Goal: Task Accomplishment & Management: Manage account settings

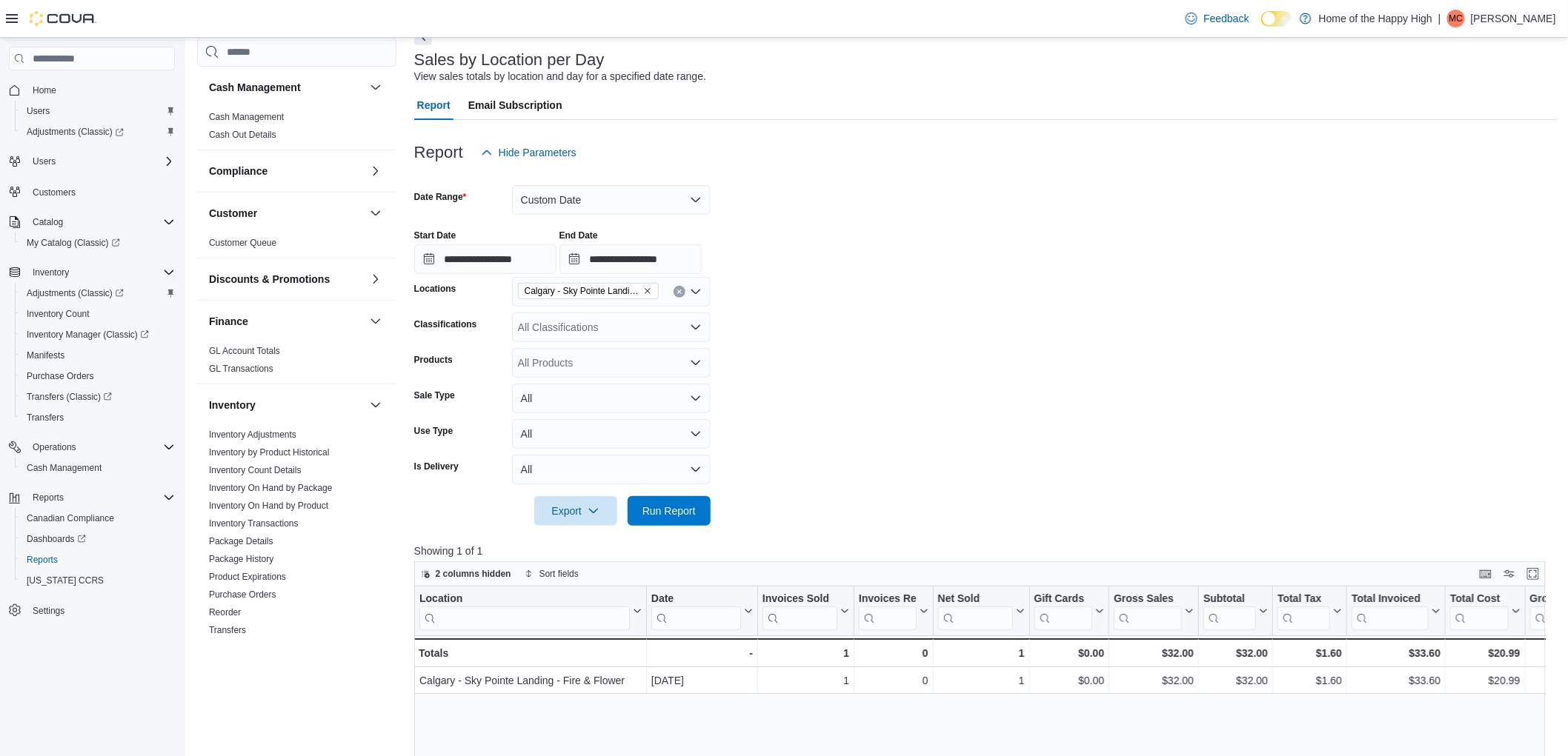
scroll to position [665, 0]
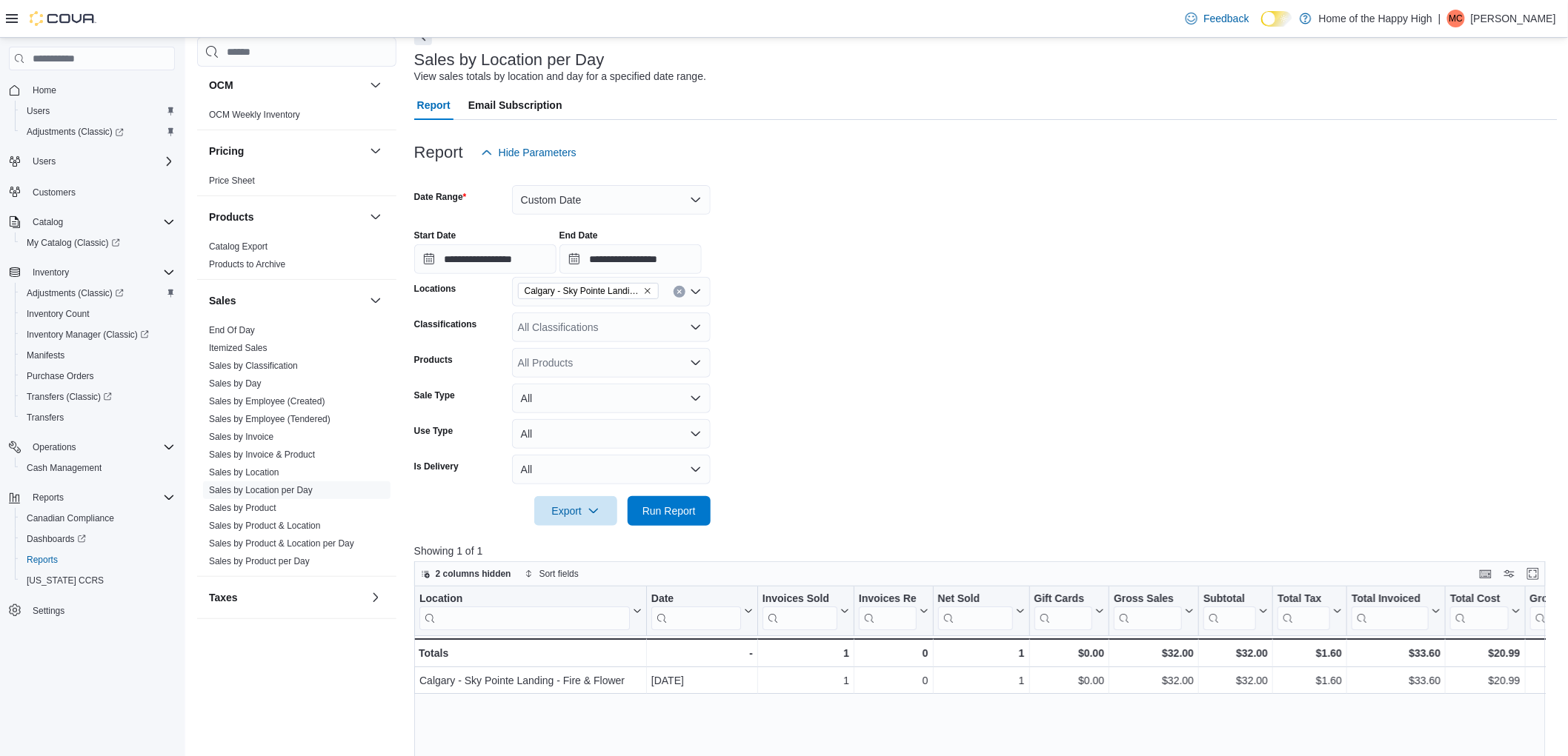
click at [1547, 14] on p "[PERSON_NAME]" at bounding box center [1513, 19] width 85 height 18
click at [1476, 151] on span "Sign Out" at bounding box center [1461, 147] width 40 height 14
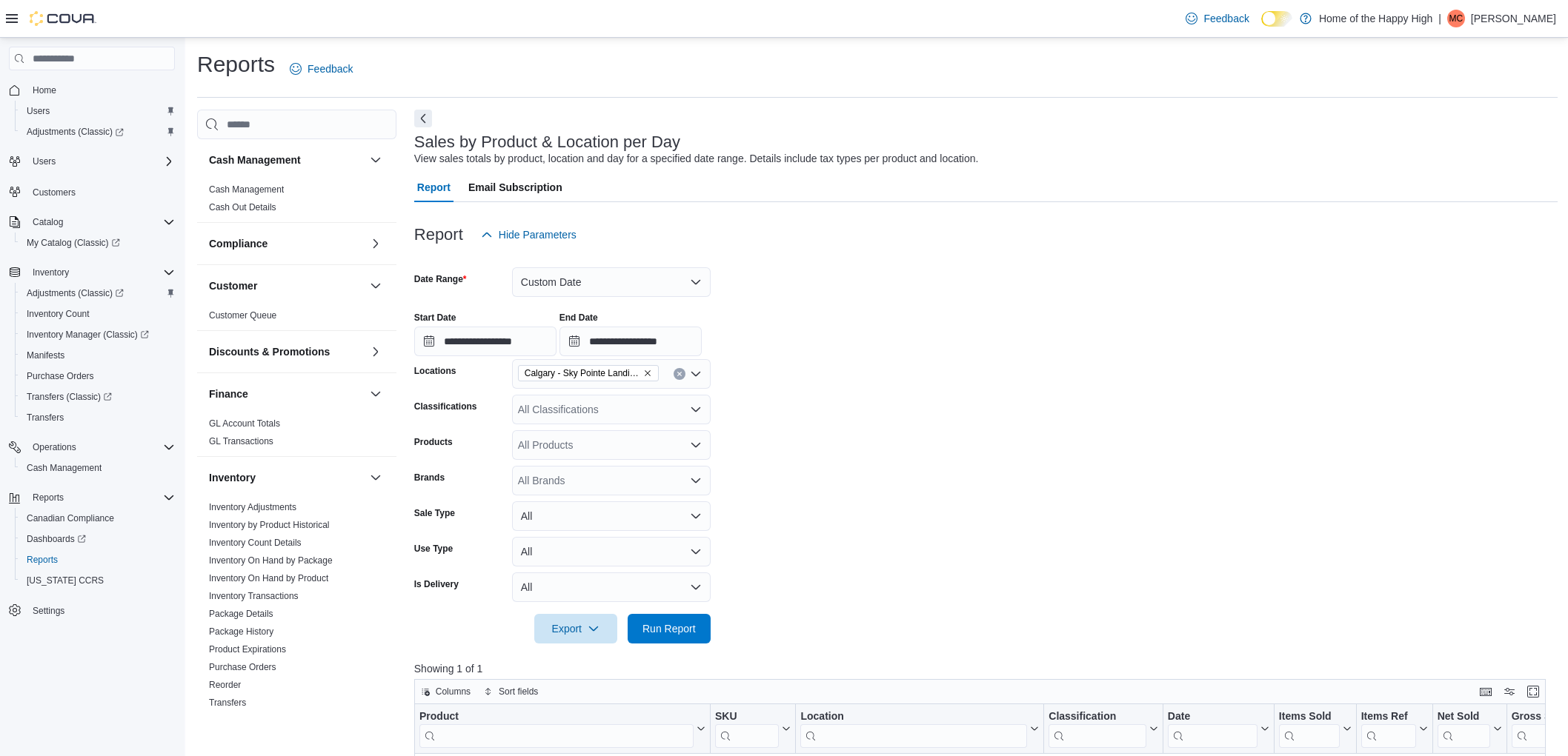
scroll to position [164, 0]
